Goal: Navigation & Orientation: Find specific page/section

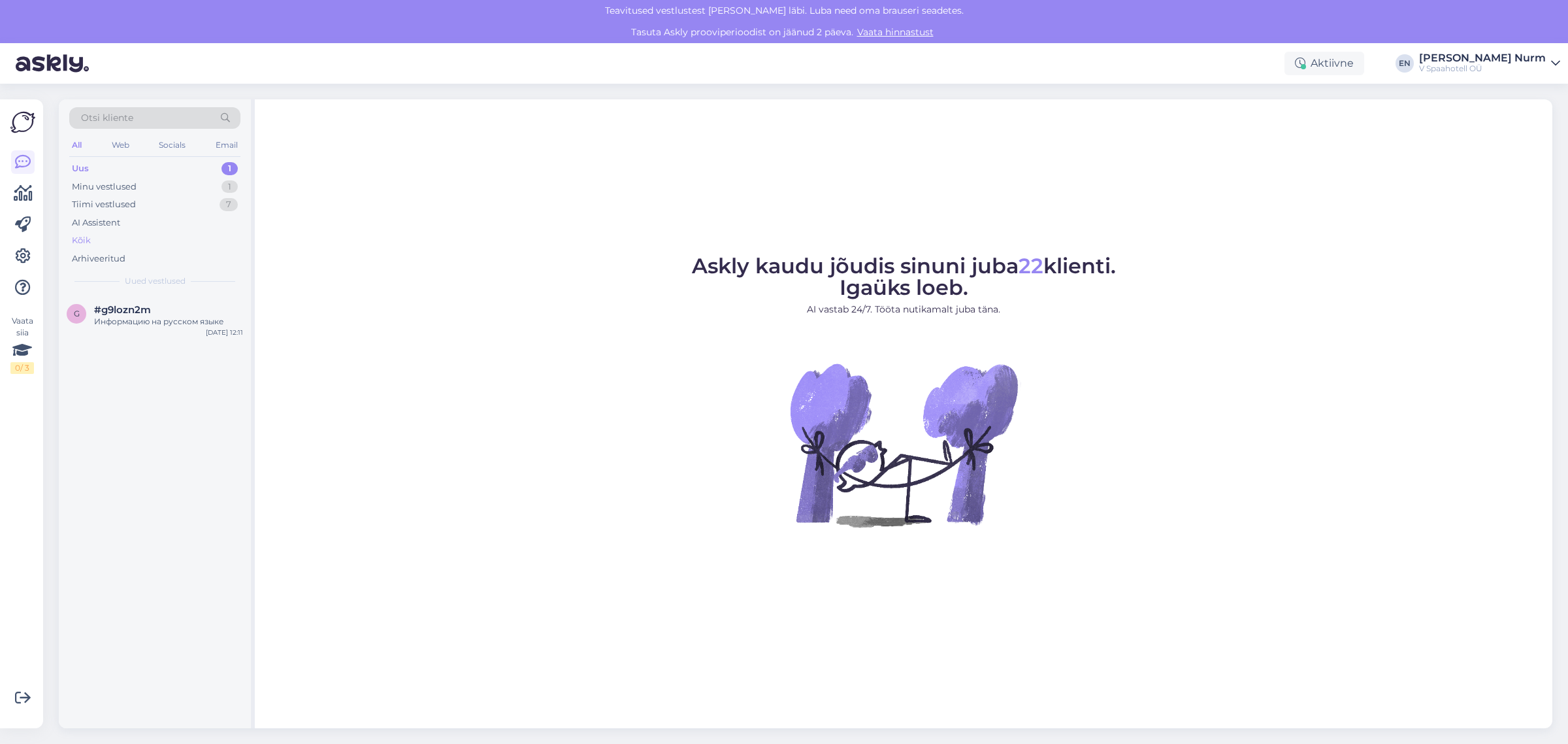
click at [89, 238] on div "Kõik" at bounding box center [81, 240] width 19 height 13
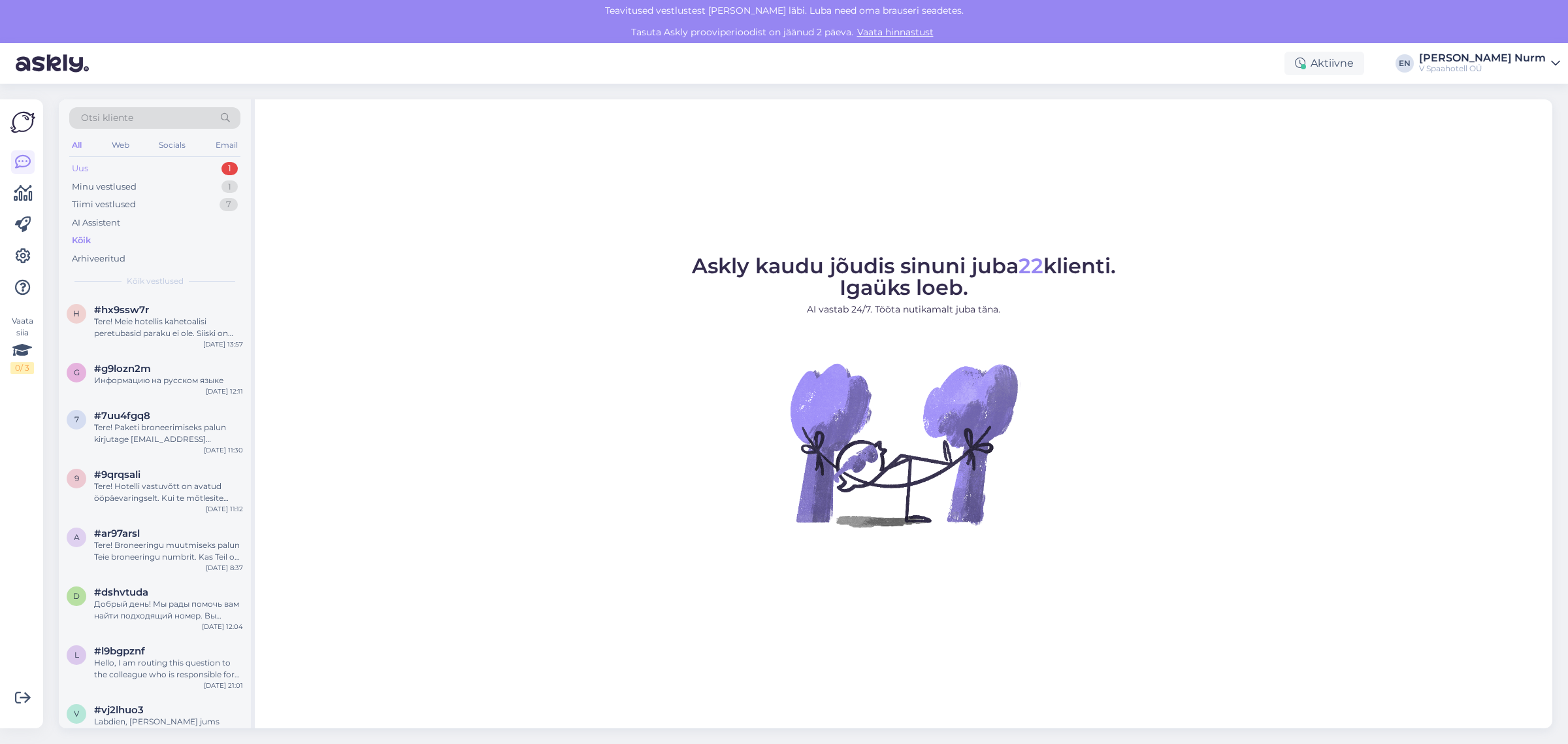
click at [126, 171] on div "Uus 1" at bounding box center [154, 169] width 171 height 18
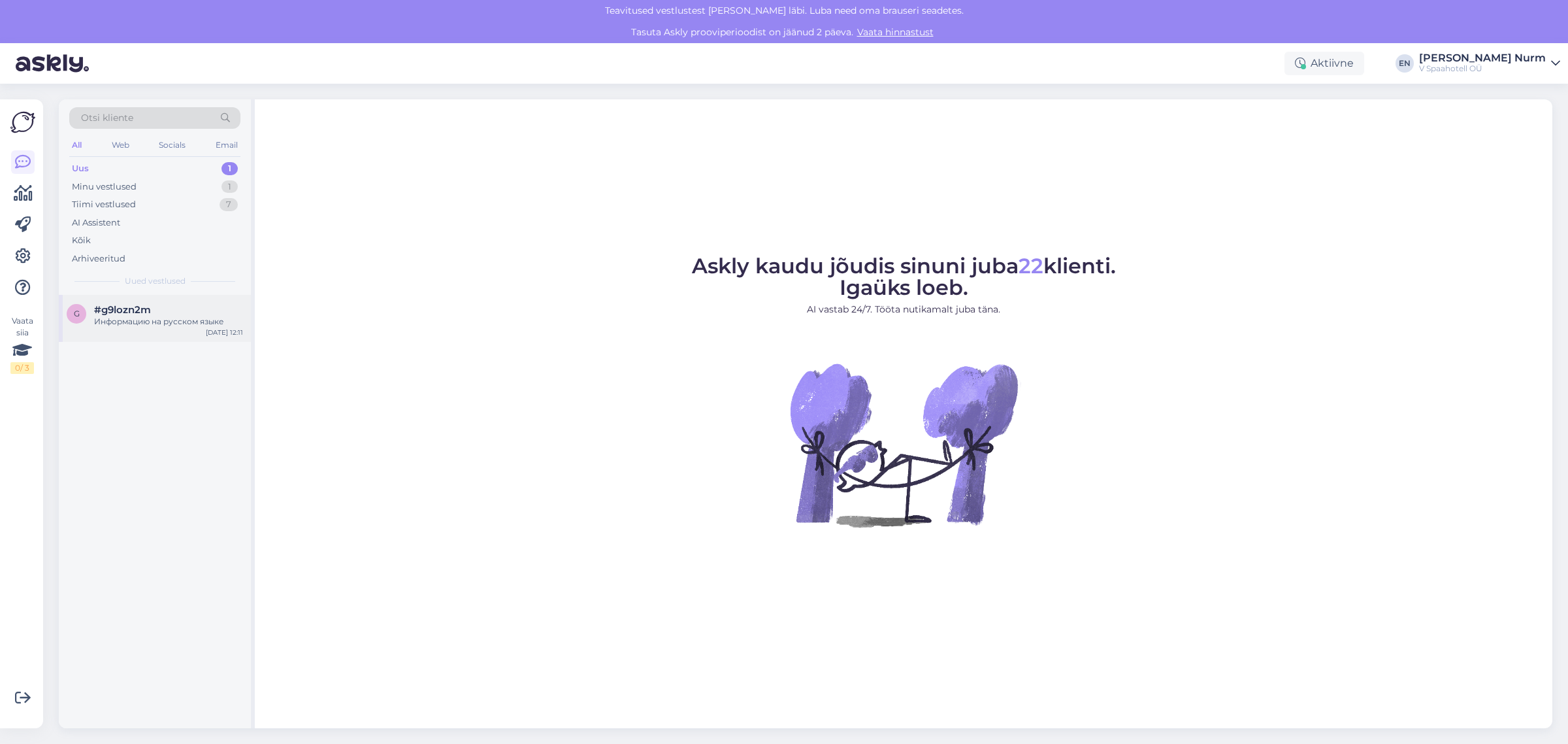
click at [149, 311] on span "#g9lozn2m" at bounding box center [122, 309] width 57 height 12
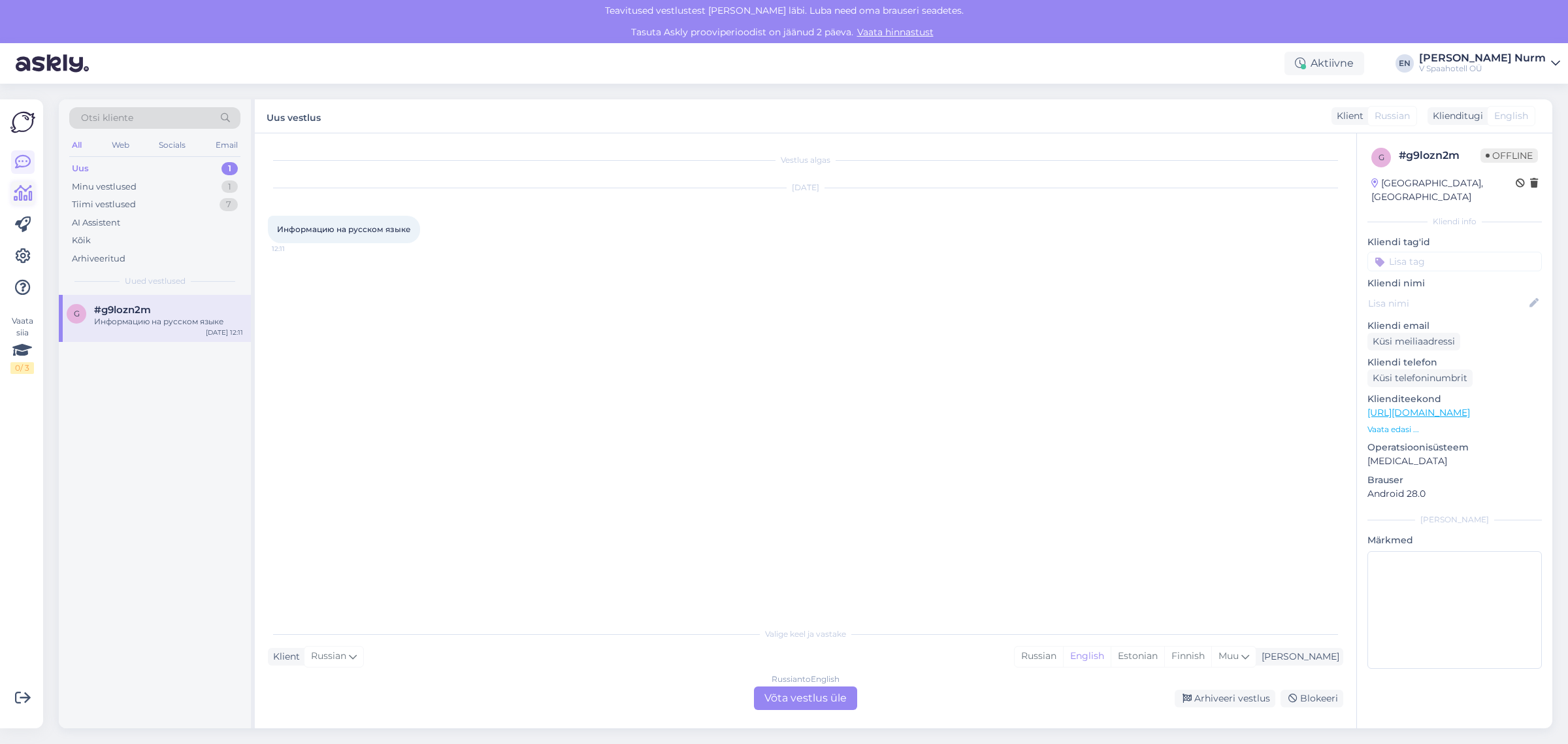
click at [18, 193] on icon at bounding box center [23, 193] width 19 height 16
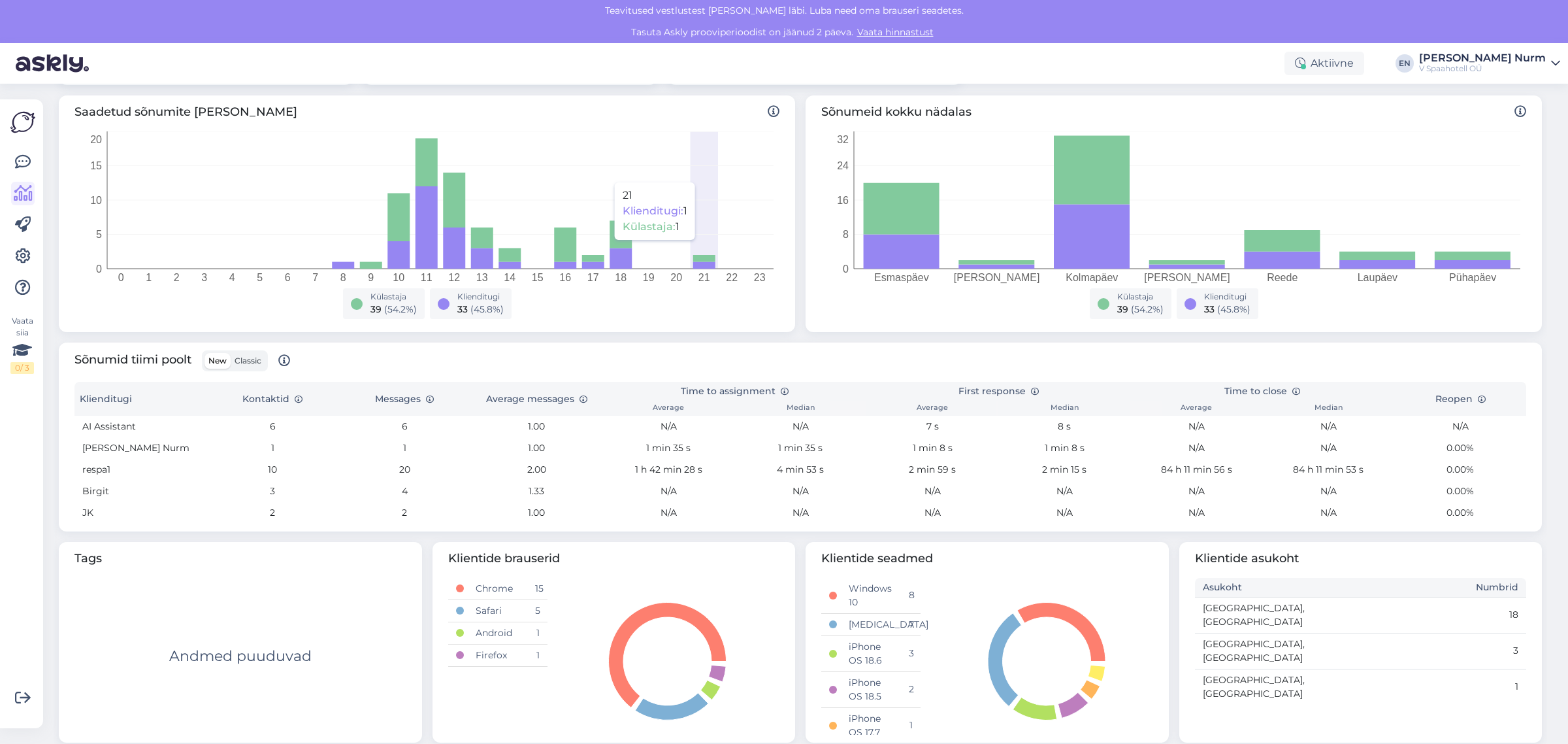
scroll to position [217, 0]
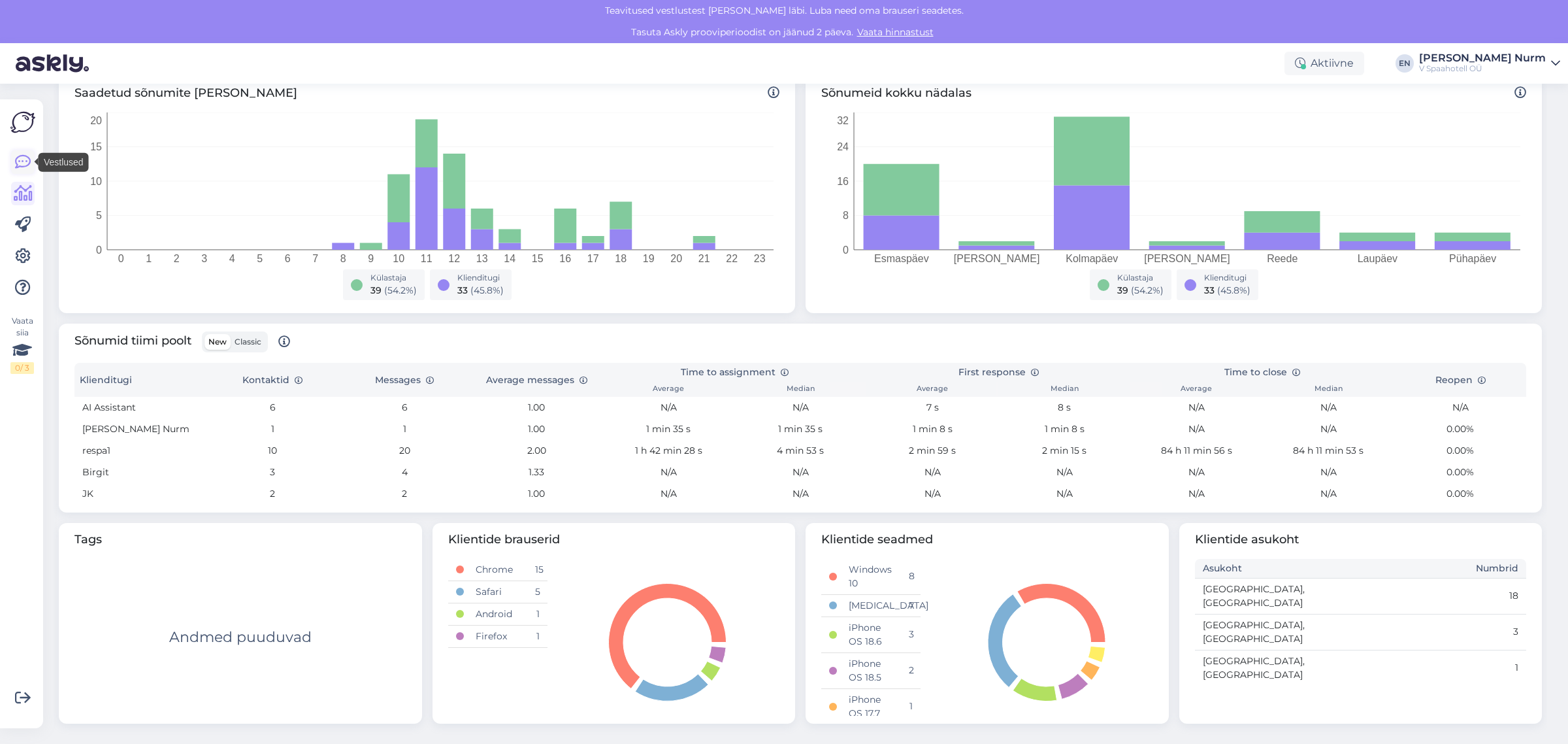
click at [27, 159] on icon at bounding box center [23, 162] width 16 height 16
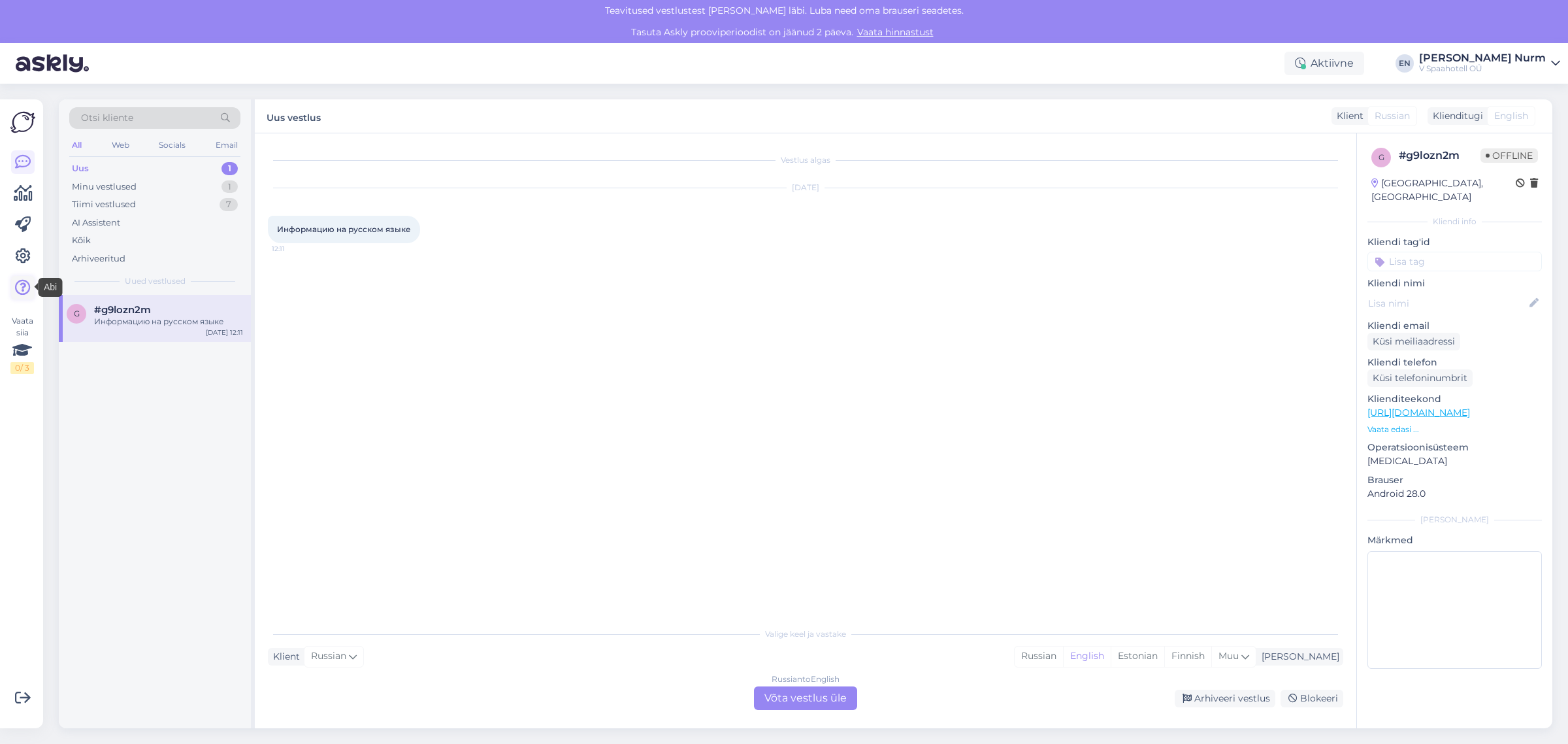
click at [21, 287] on icon at bounding box center [23, 287] width 16 height 16
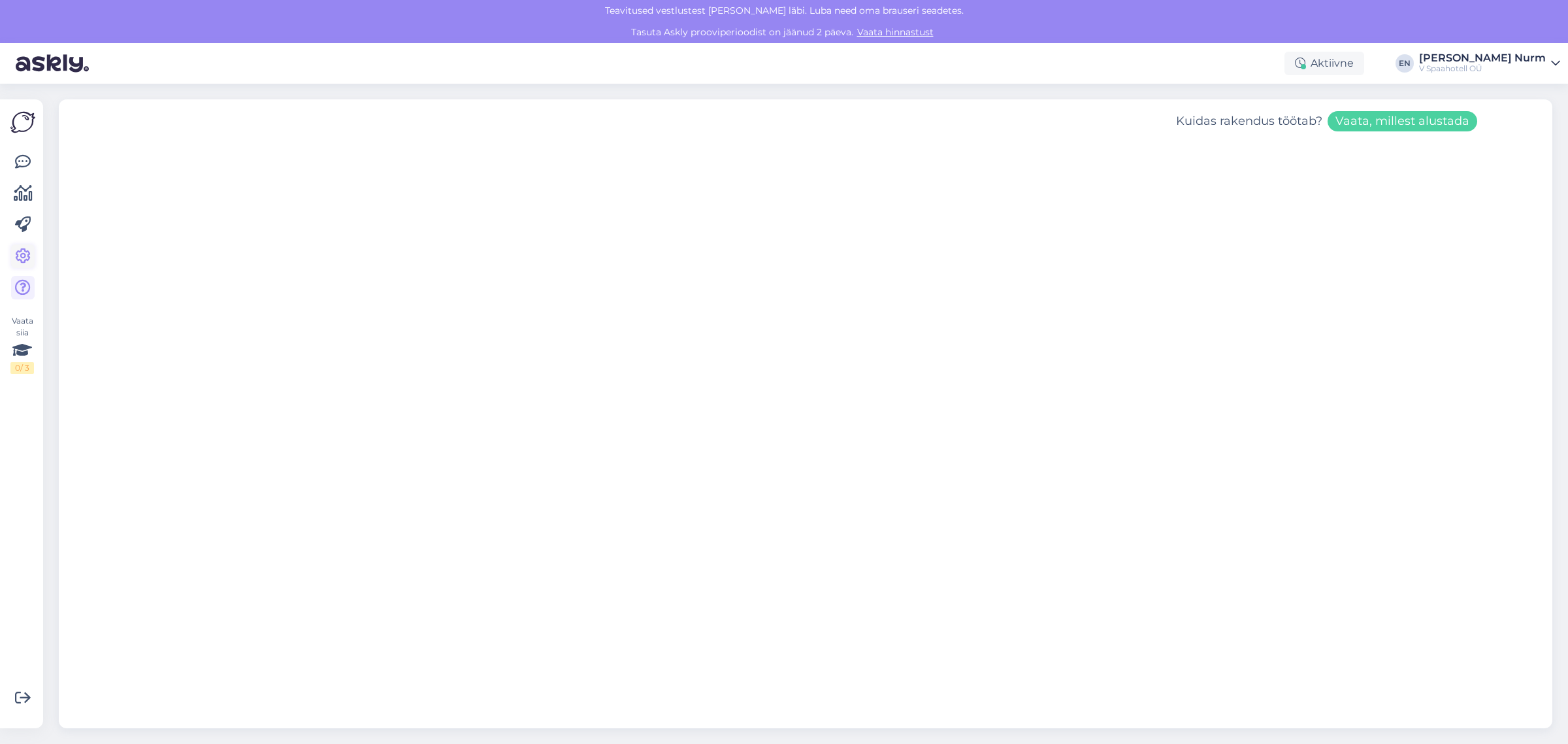
click at [23, 253] on icon at bounding box center [23, 256] width 16 height 16
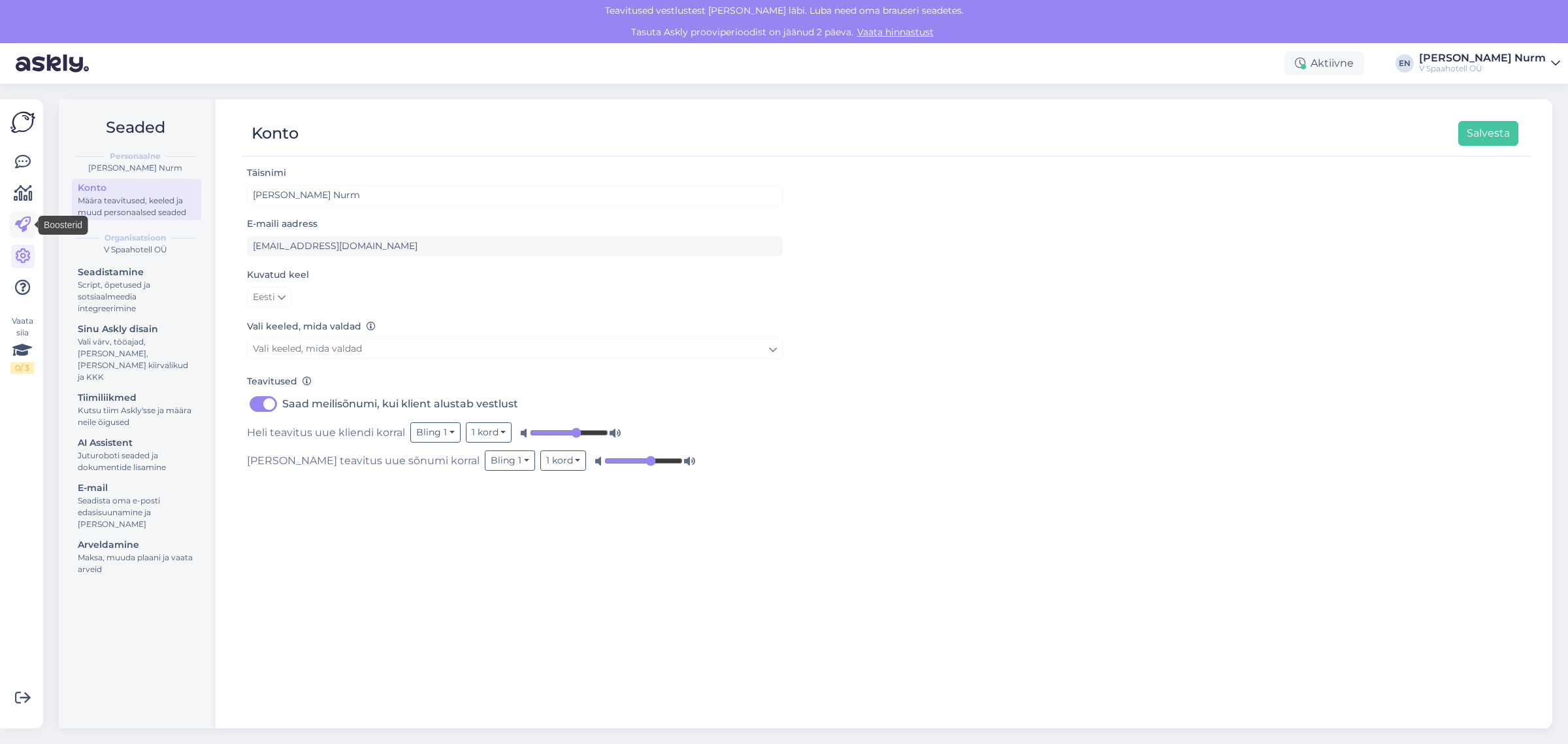
click at [21, 230] on icon at bounding box center [23, 225] width 16 height 16
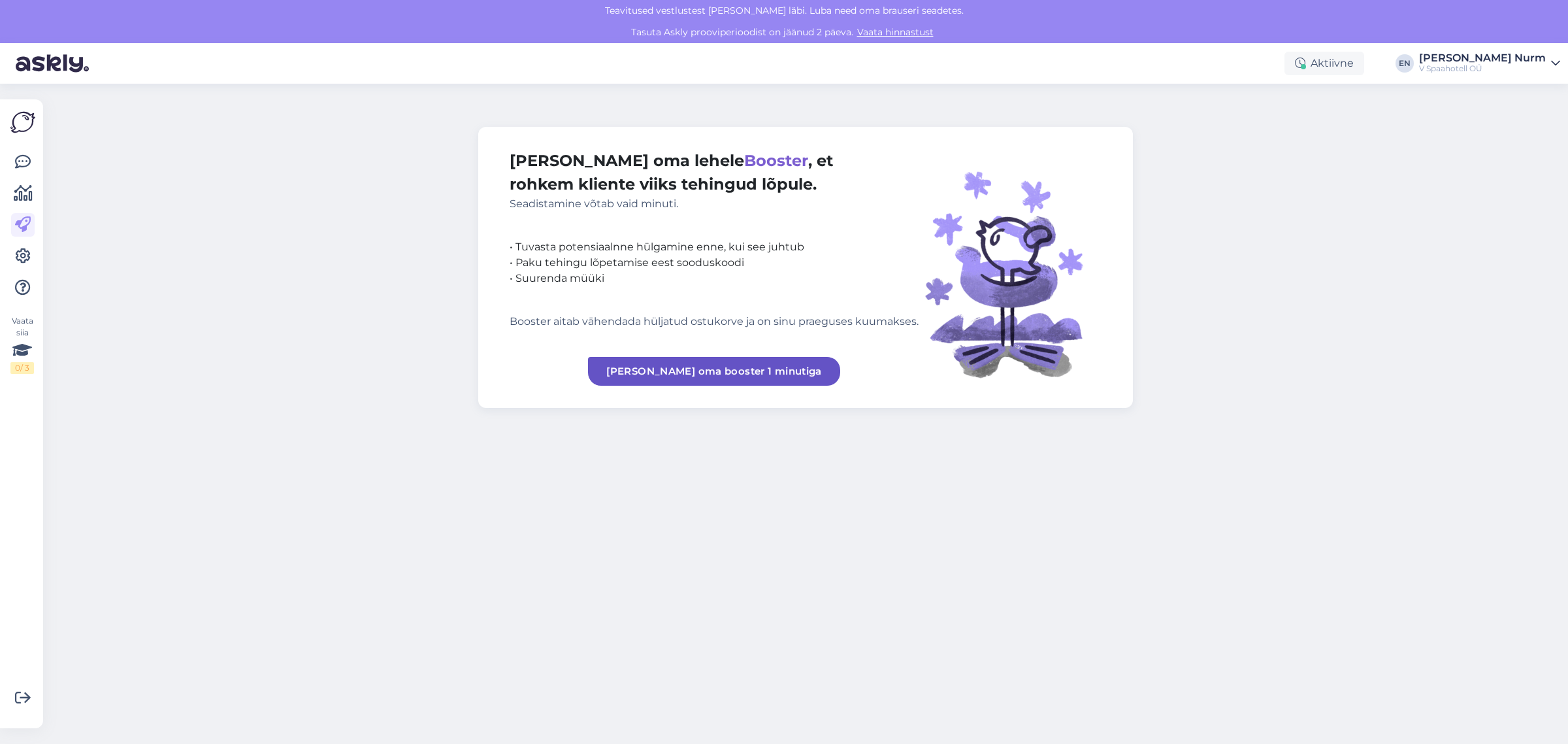
click at [20, 117] on img at bounding box center [23, 122] width 25 height 25
drag, startPoint x: 1306, startPoint y: 426, endPoint x: 863, endPoint y: 730, distance: 537.3
click at [1305, 425] on div "[PERSON_NAME] oma lehele [PERSON_NAME] , et rohkem kliente viiks tehingud lõpul…" at bounding box center [810, 414] width 1518 height 660
click at [1338, 206] on div "[PERSON_NAME] oma lehele [PERSON_NAME] , et rohkem kliente viiks tehingud lõpul…" at bounding box center [810, 414] width 1518 height 660
click at [17, 161] on icon at bounding box center [23, 162] width 16 height 16
